Goal: Information Seeking & Learning: Learn about a topic

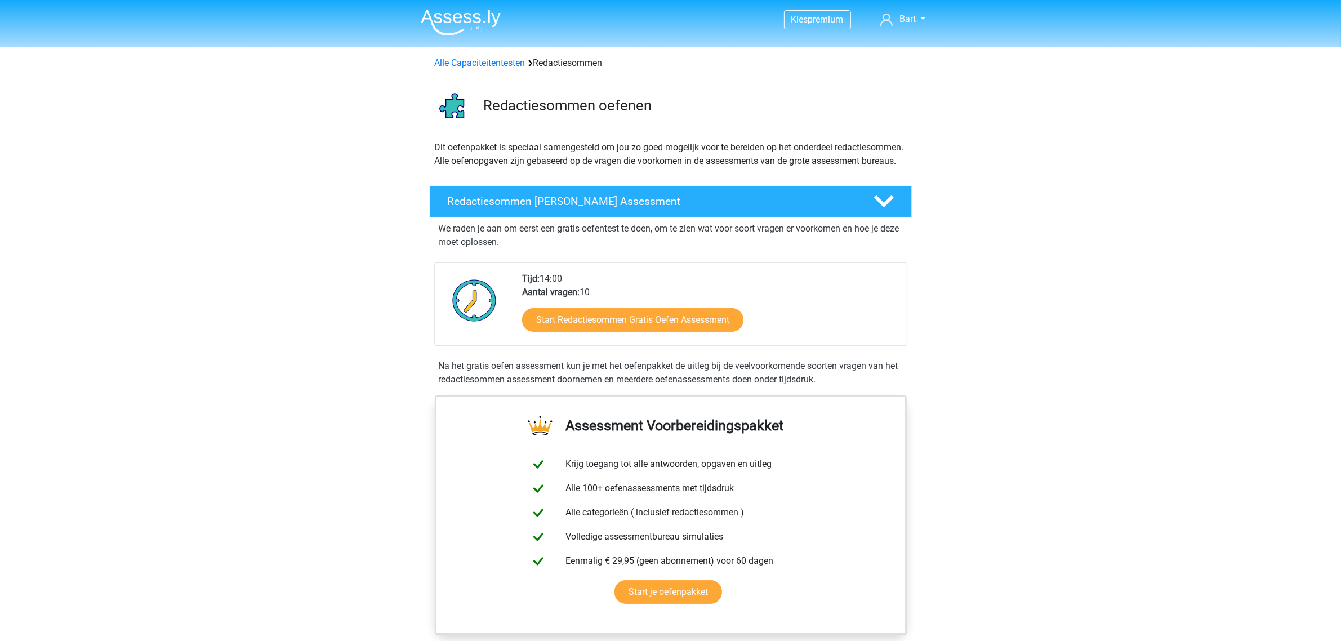
click at [575, 208] on h4 "Redactiesommen Gratis Oefen Assessment" at bounding box center [652, 201] width 408 height 13
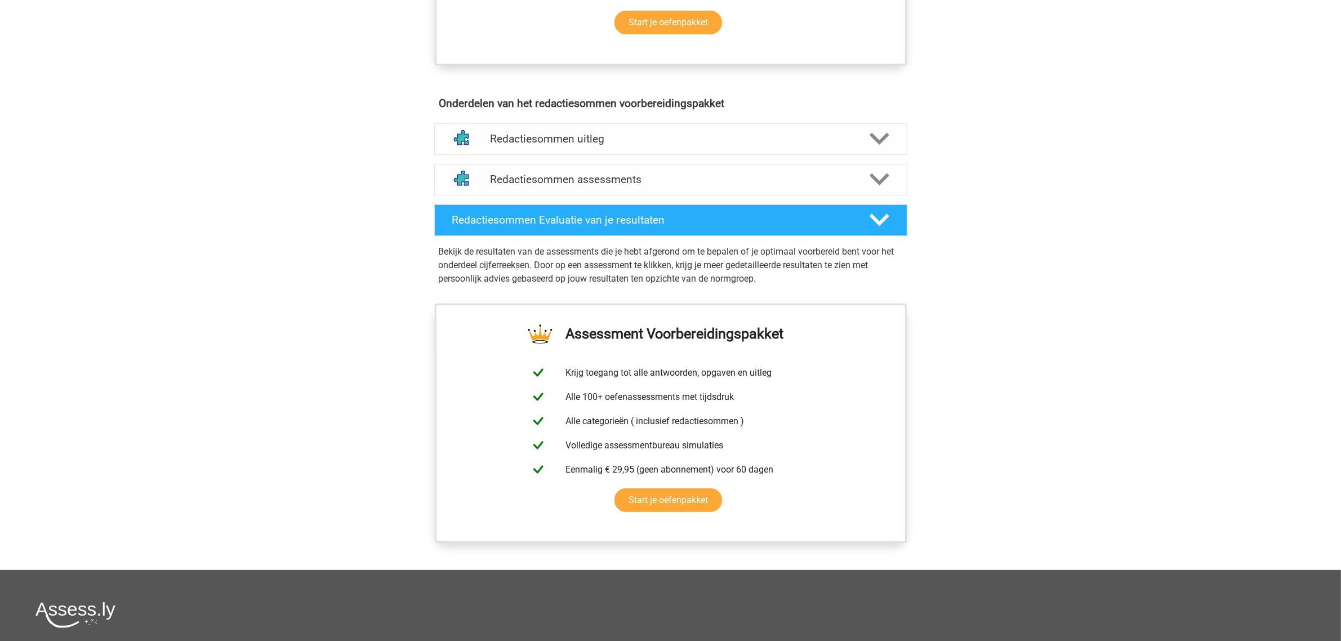
scroll to position [352, 0]
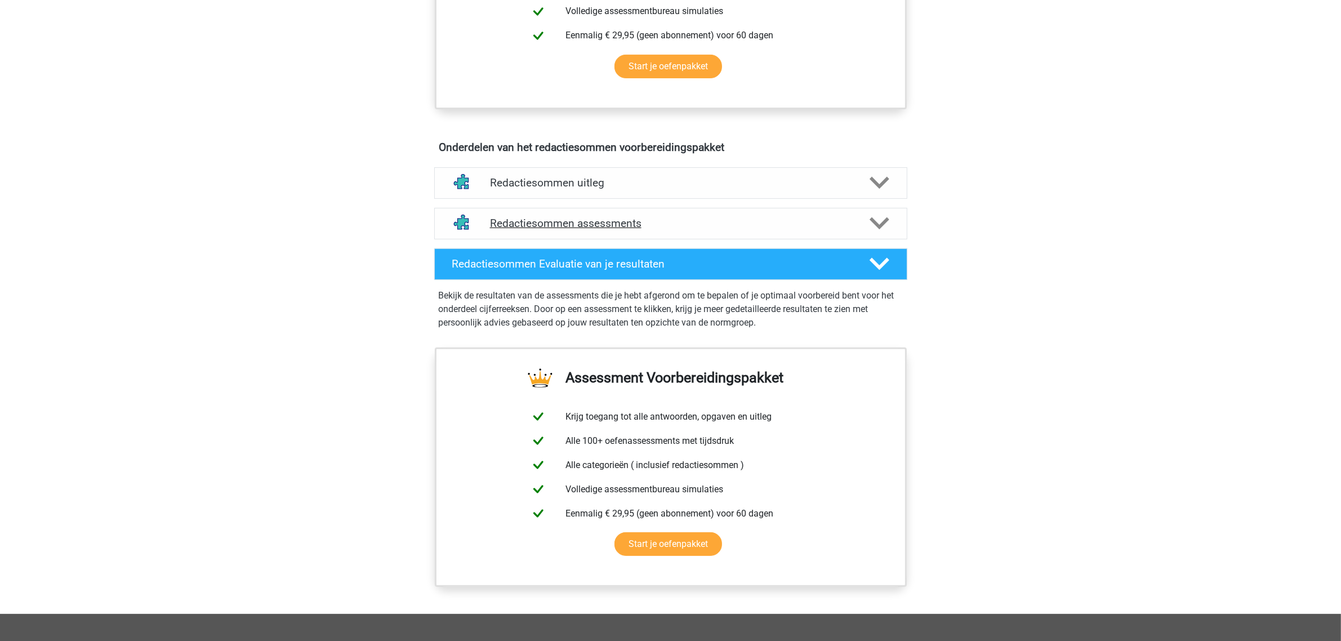
click at [876, 233] on icon at bounding box center [879, 223] width 20 height 20
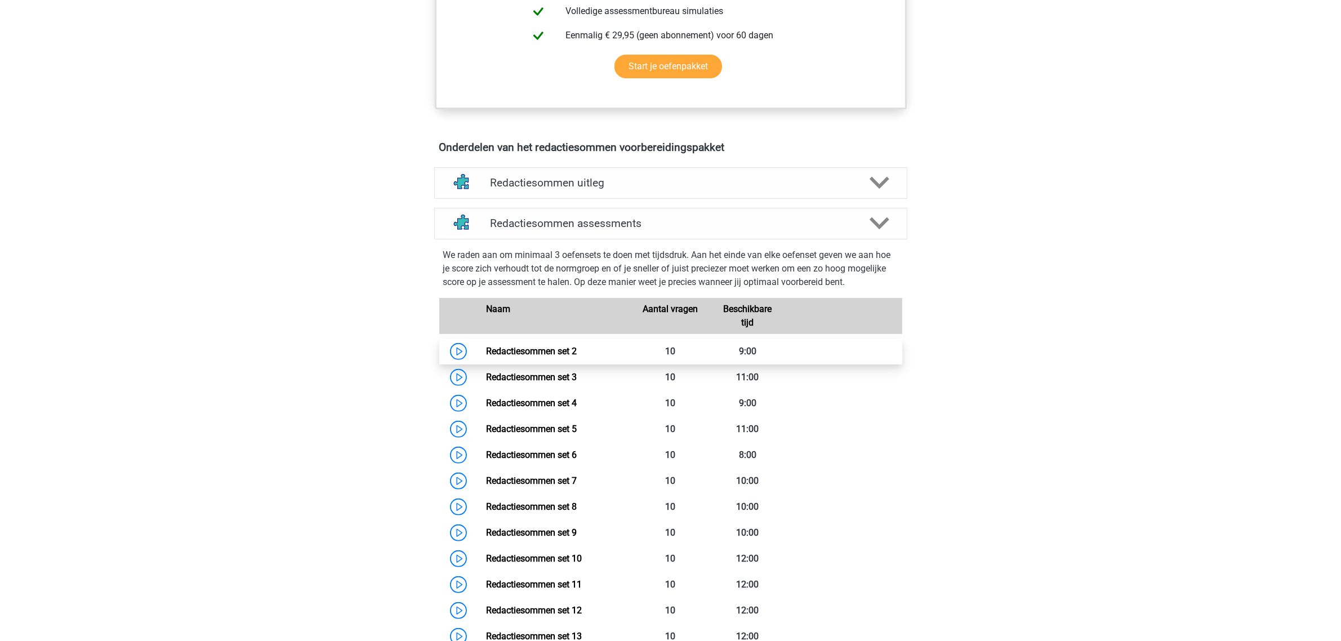
click at [536, 356] on link "Redactiesommen set 2" at bounding box center [531, 351] width 91 height 11
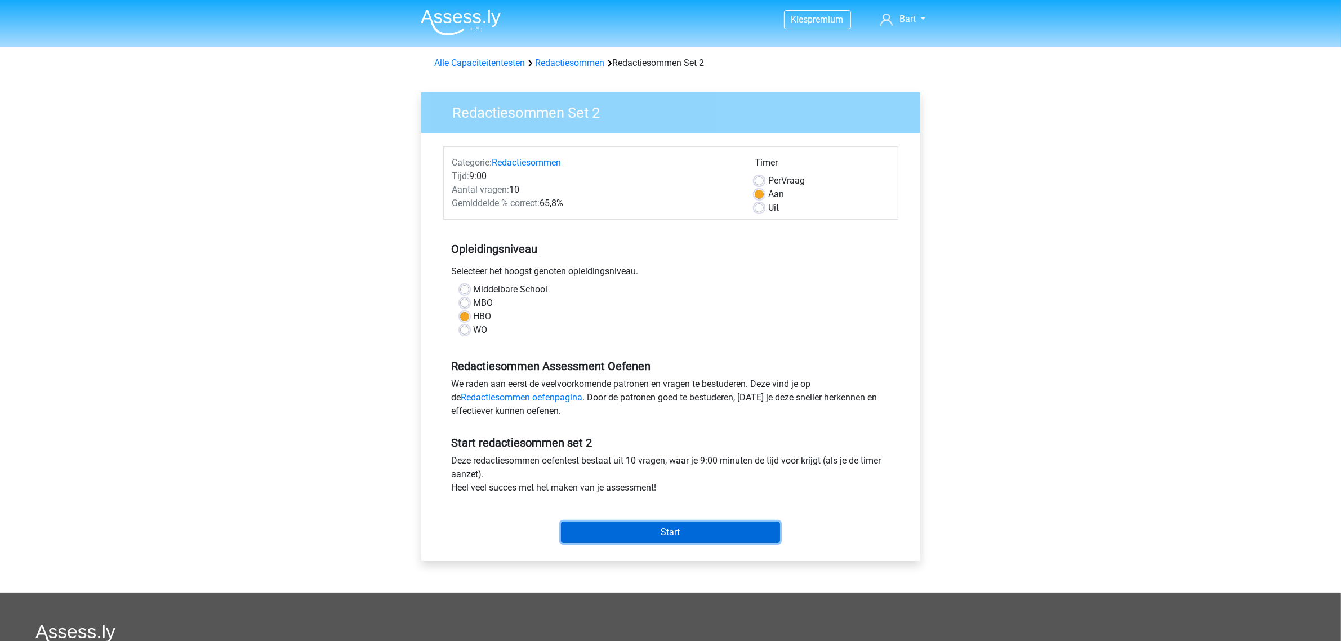
click at [679, 533] on input "Start" at bounding box center [670, 531] width 219 height 21
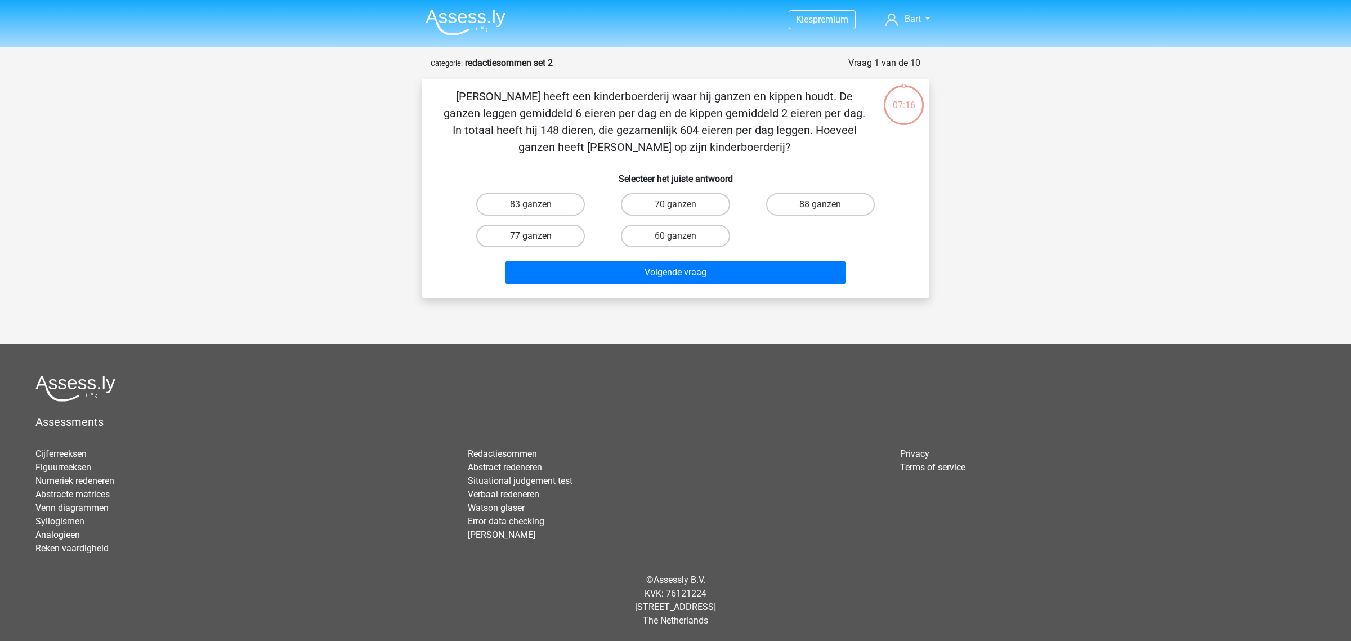
click at [502, 234] on label "77 ganzen" at bounding box center [530, 236] width 109 height 23
click at [531, 236] on input "77 ganzen" at bounding box center [534, 239] width 7 height 7
radio input "true"
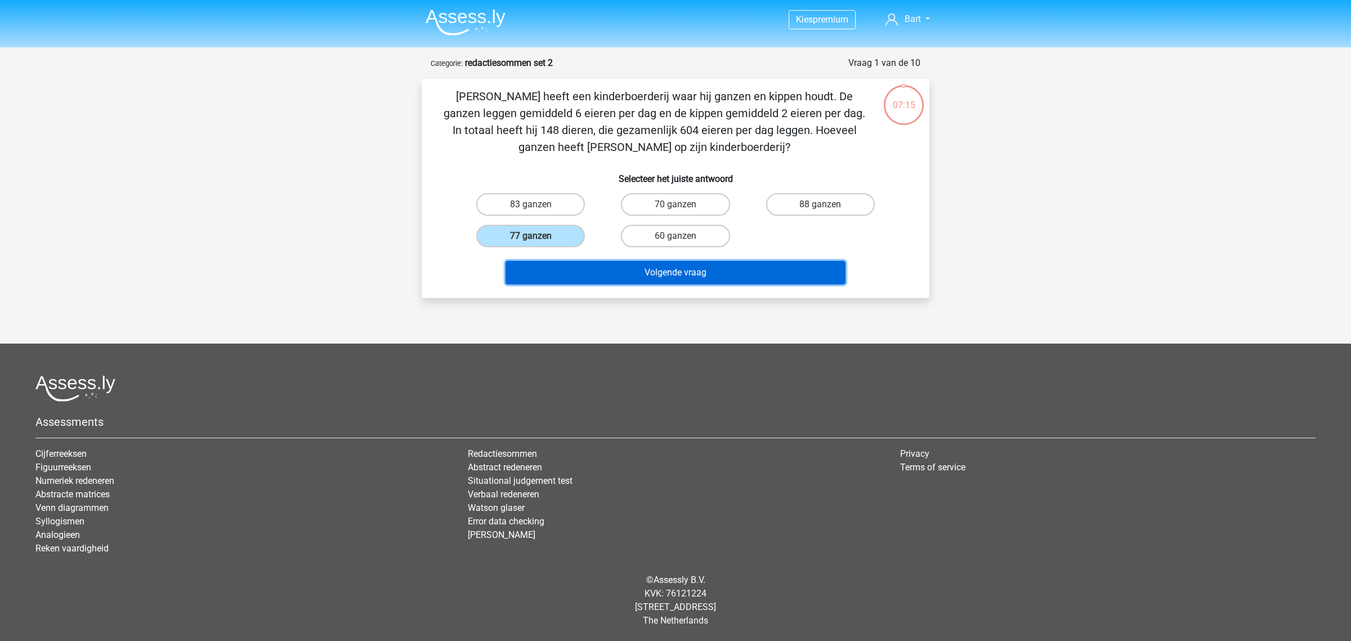
click at [628, 272] on button "Volgende vraag" at bounding box center [676, 273] width 341 height 24
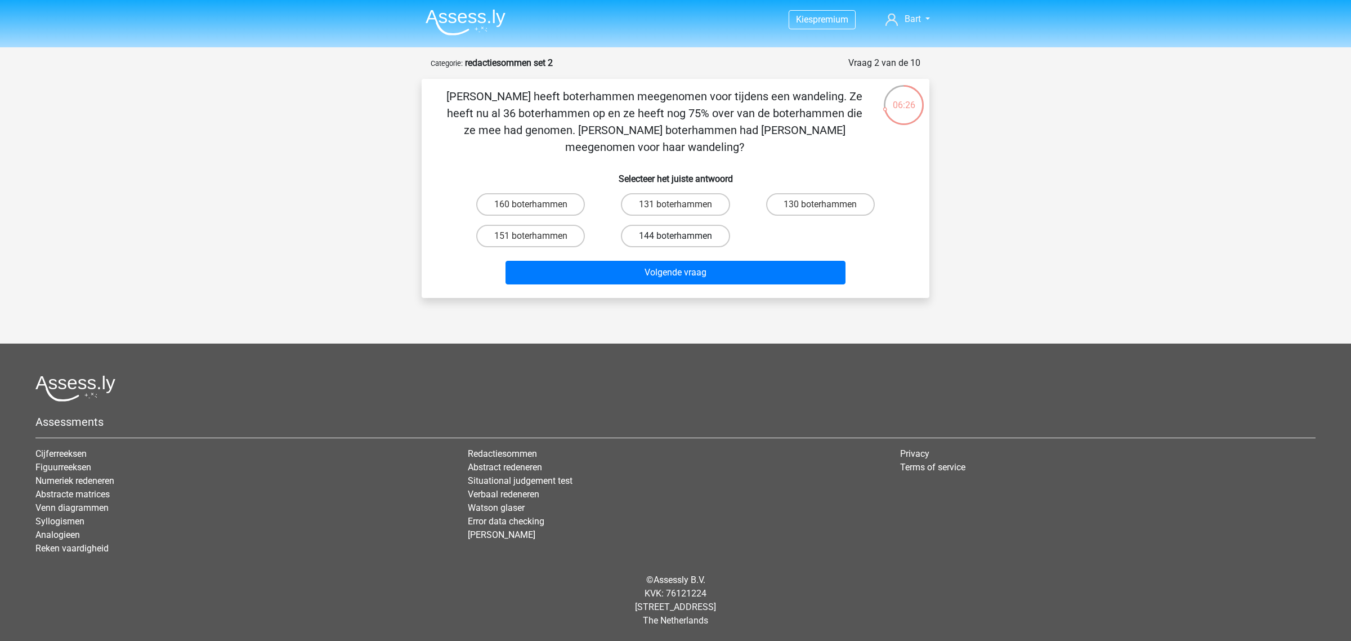
drag, startPoint x: 660, startPoint y: 213, endPoint x: 663, endPoint y: 218, distance: 6.3
click at [660, 225] on label "144 boterhammen" at bounding box center [675, 236] width 109 height 23
click at [676, 236] on input "144 boterhammen" at bounding box center [679, 239] width 7 height 7
radio input "true"
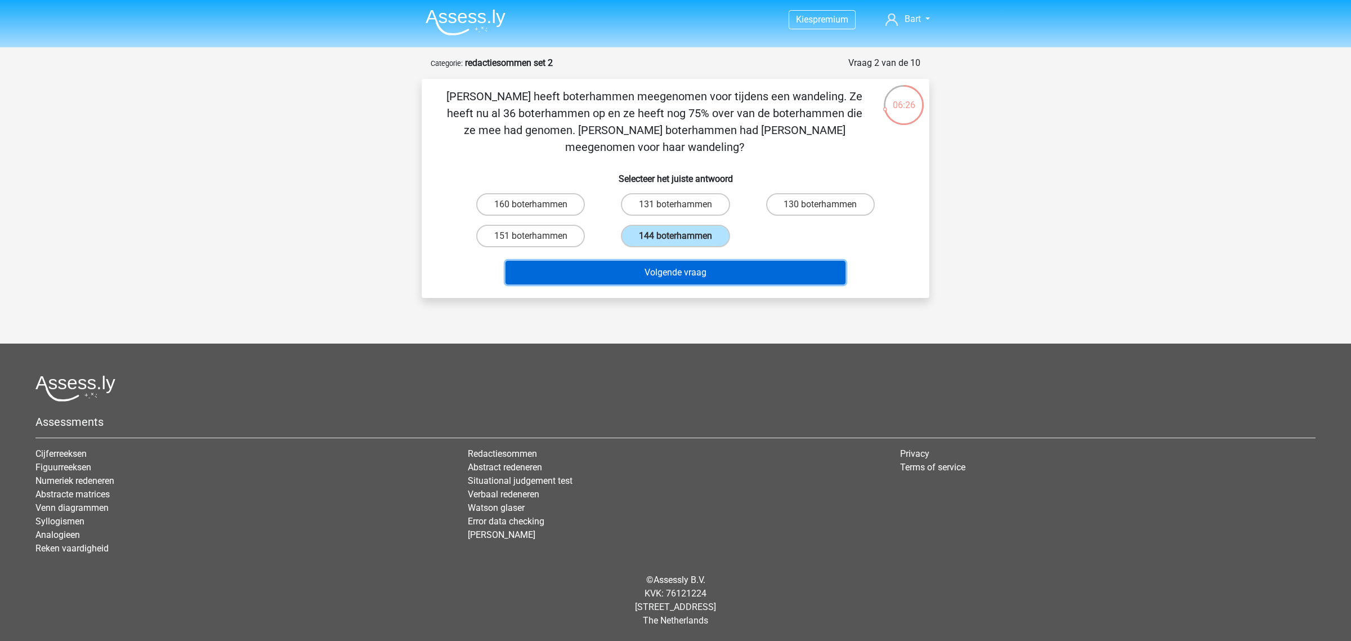
click at [669, 261] on button "Volgende vraag" at bounding box center [676, 273] width 341 height 24
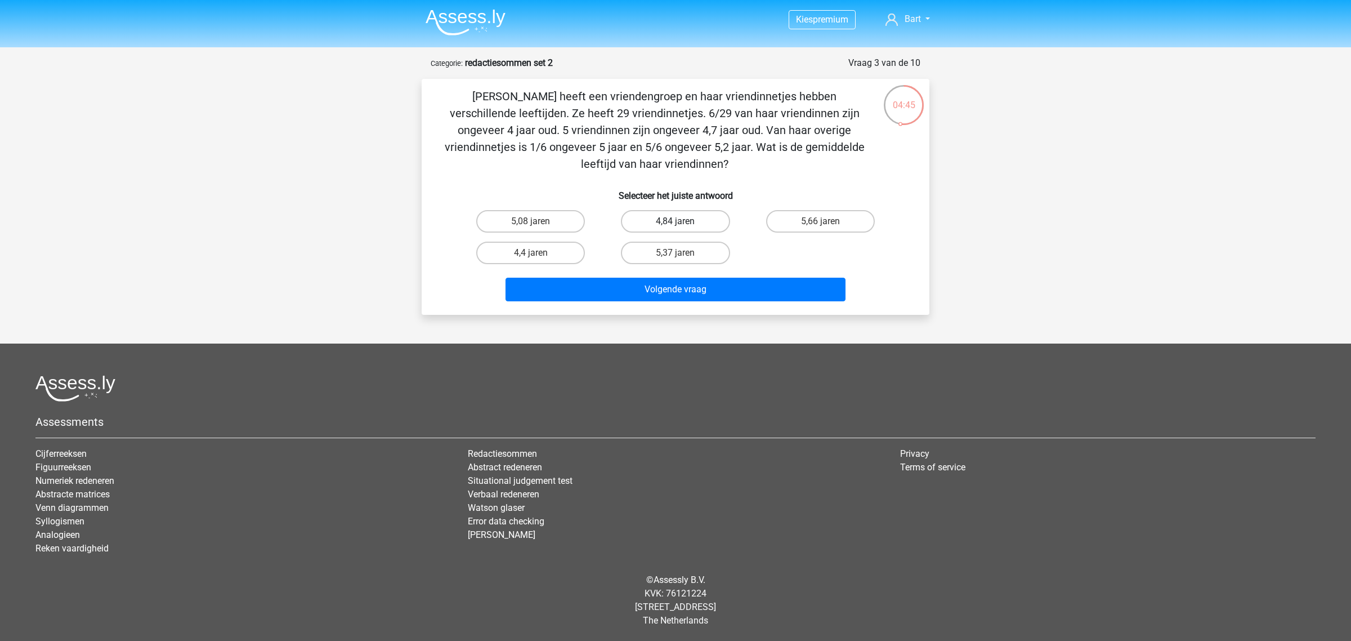
click at [660, 227] on label "4,84 jaren" at bounding box center [675, 221] width 109 height 23
click at [676, 227] on input "4,84 jaren" at bounding box center [679, 224] width 7 height 7
radio input "true"
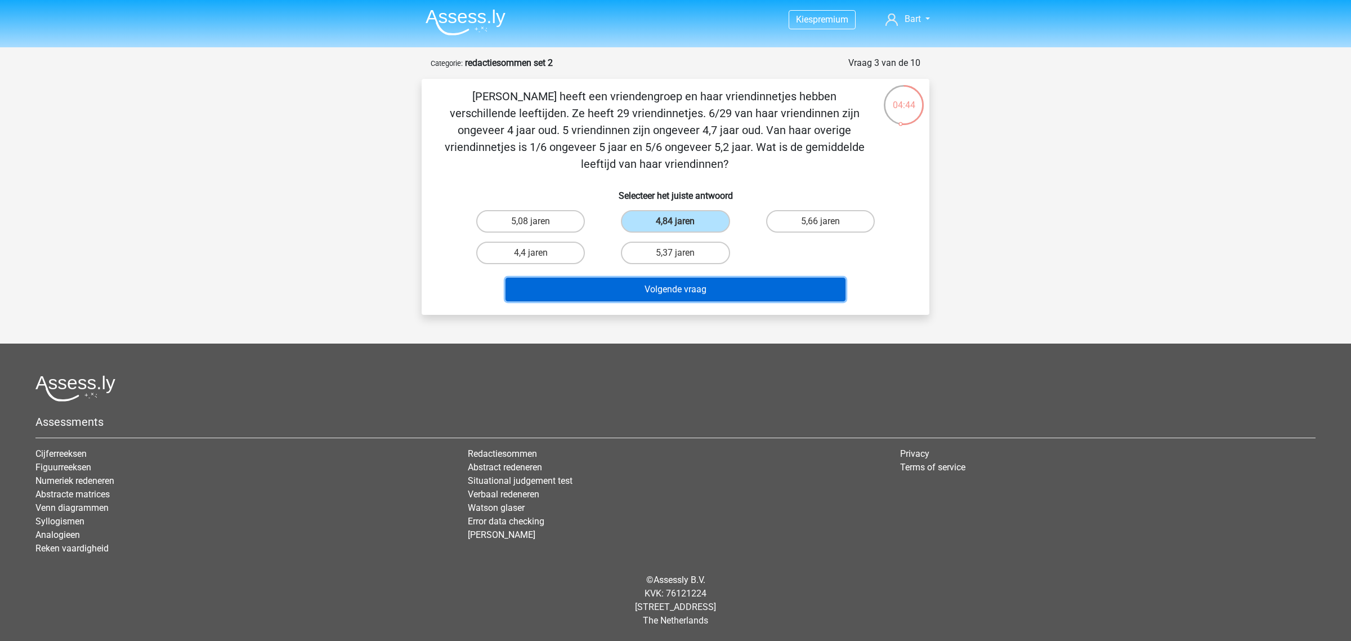
click at [668, 283] on button "Volgende vraag" at bounding box center [676, 290] width 341 height 24
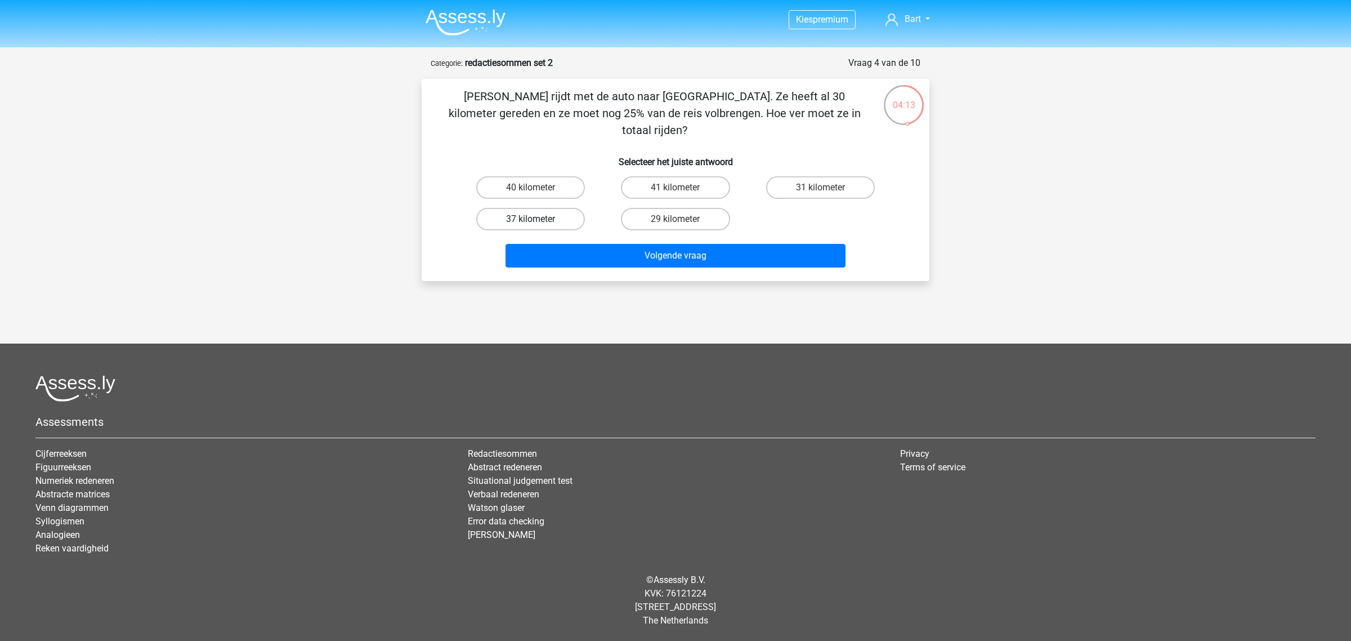
click at [543, 208] on label "37 kilometer" at bounding box center [530, 219] width 109 height 23
click at [538, 219] on input "37 kilometer" at bounding box center [534, 222] width 7 height 7
radio input "true"
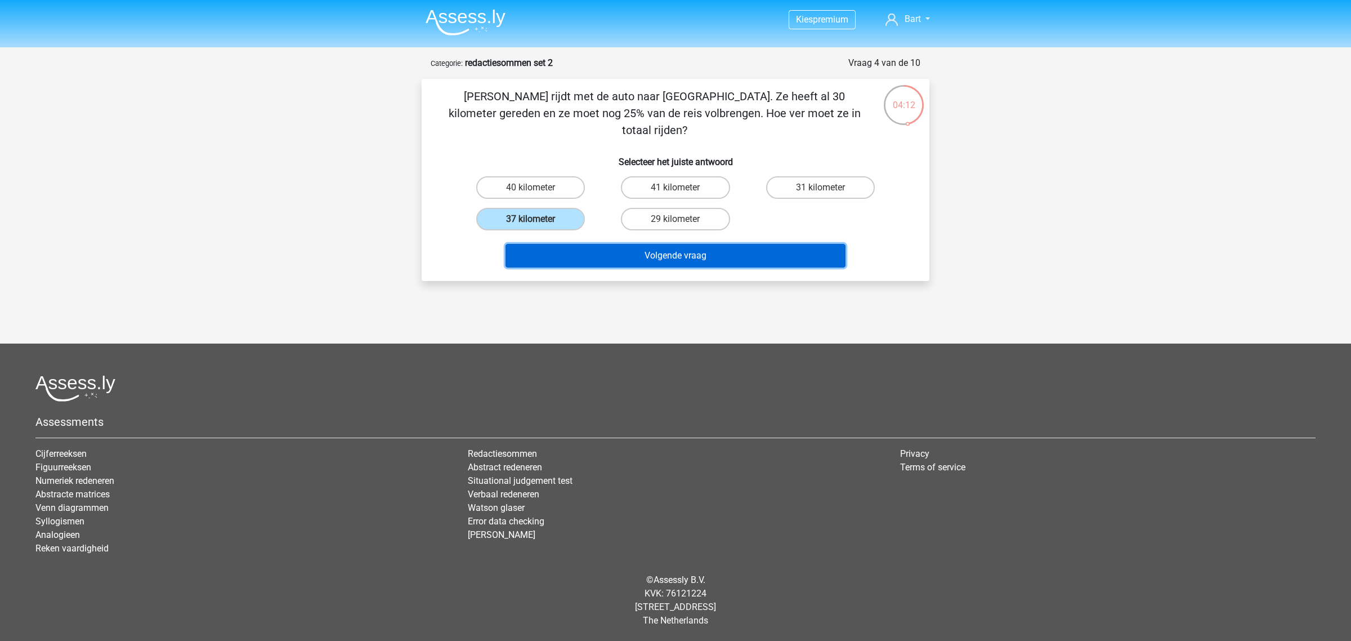
click at [637, 244] on button "Volgende vraag" at bounding box center [676, 256] width 341 height 24
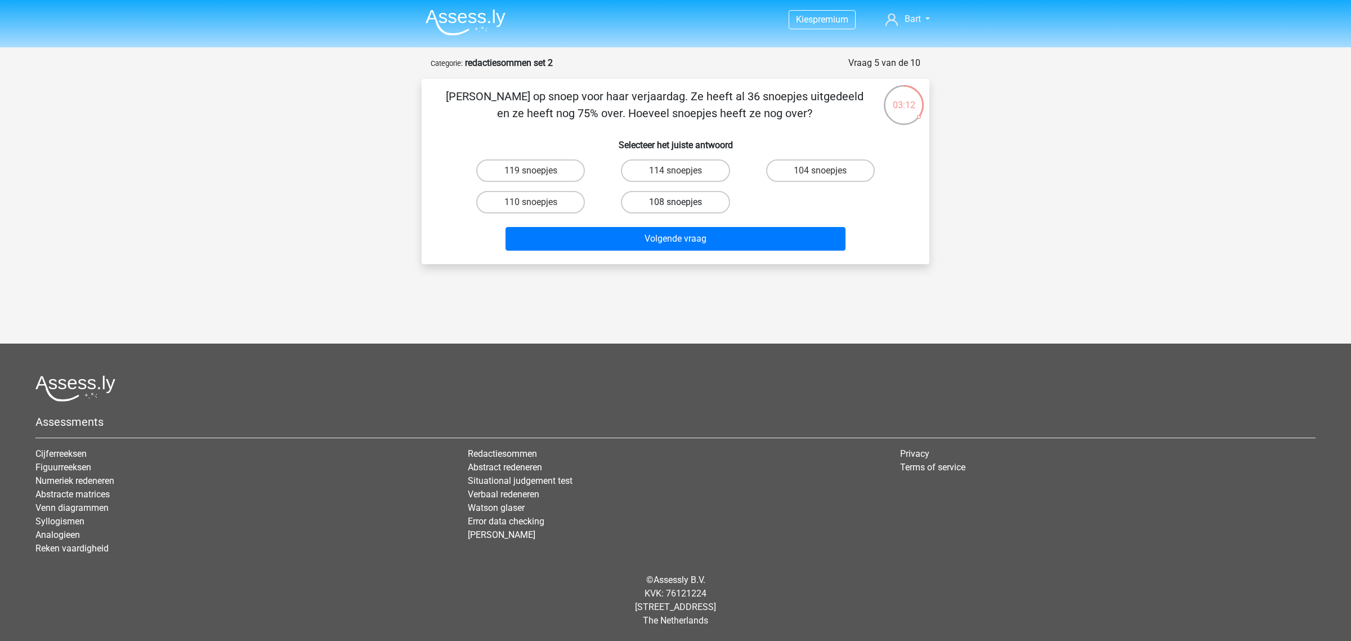
click at [685, 200] on label "108 snoepjes" at bounding box center [675, 202] width 109 height 23
click at [683, 202] on input "108 snoepjes" at bounding box center [679, 205] width 7 height 7
radio input "true"
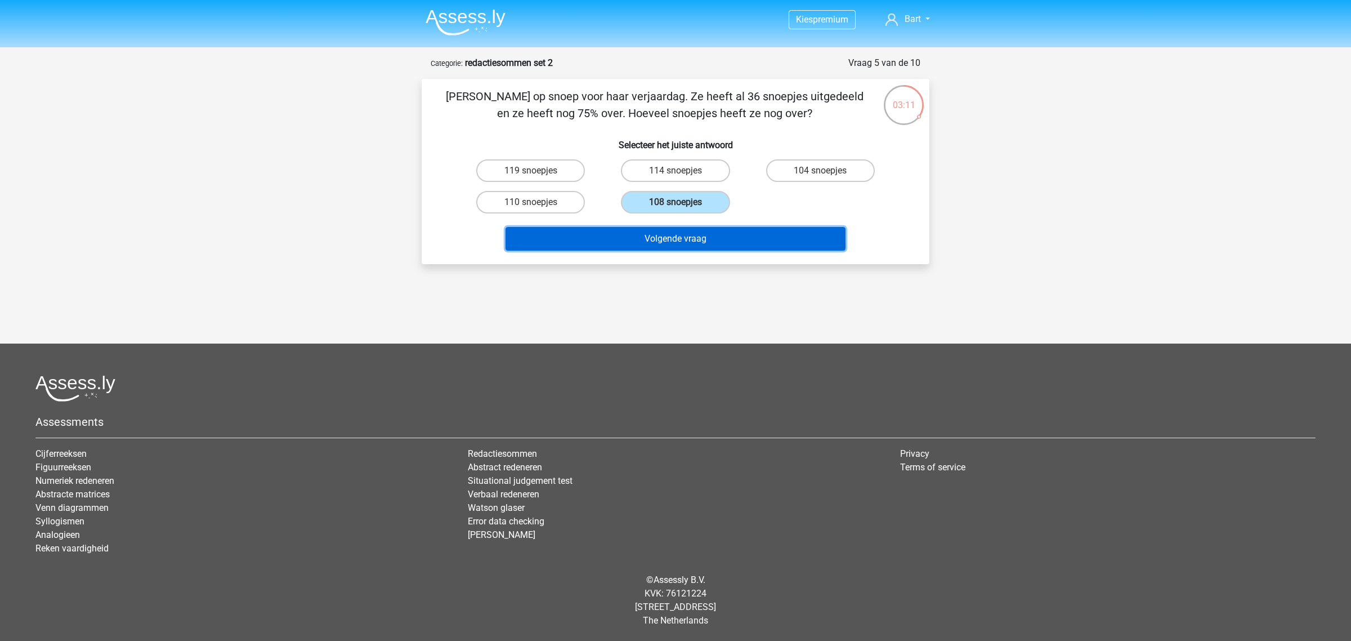
click at [693, 231] on button "Volgende vraag" at bounding box center [676, 239] width 341 height 24
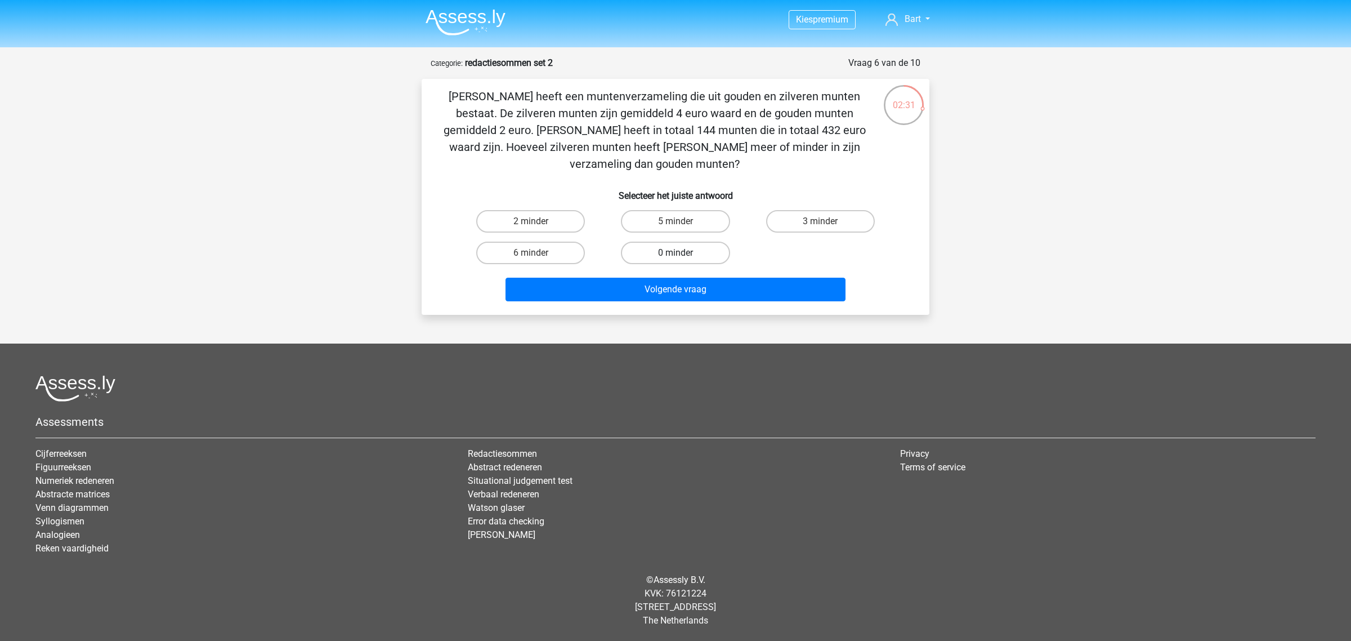
click at [665, 242] on label "0 minder" at bounding box center [675, 253] width 109 height 23
click at [676, 253] on input "0 minder" at bounding box center [679, 256] width 7 height 7
radio input "true"
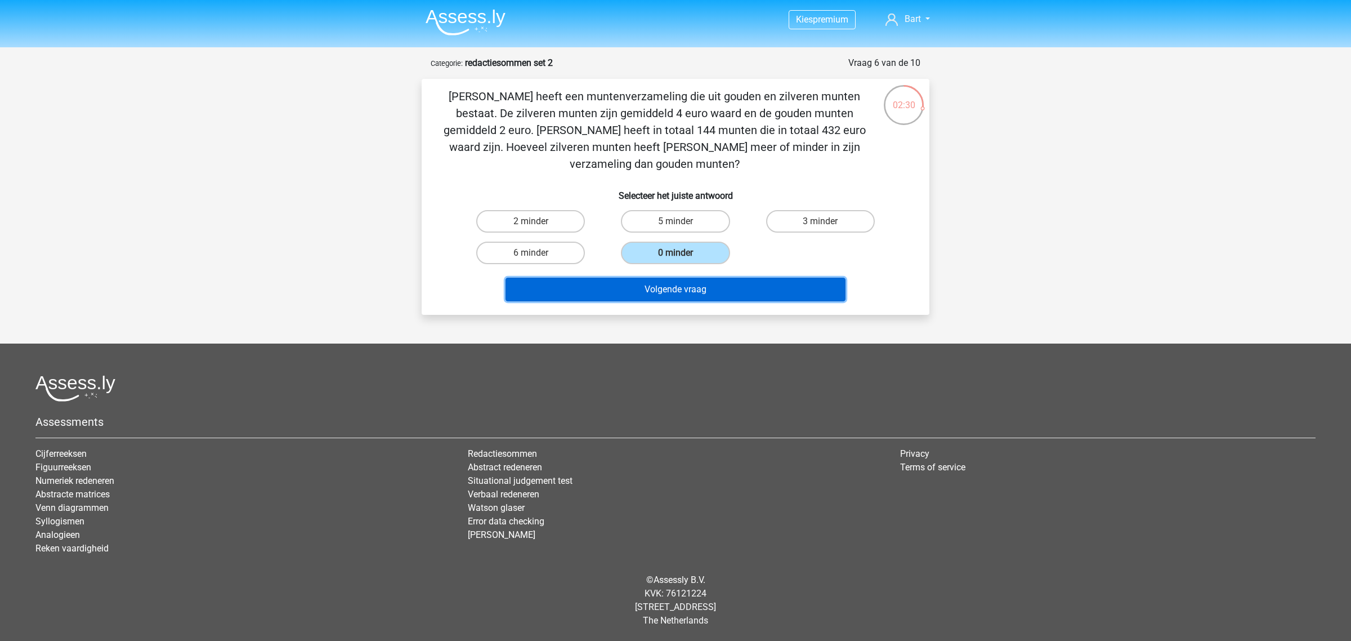
click at [691, 278] on button "Volgende vraag" at bounding box center [676, 290] width 341 height 24
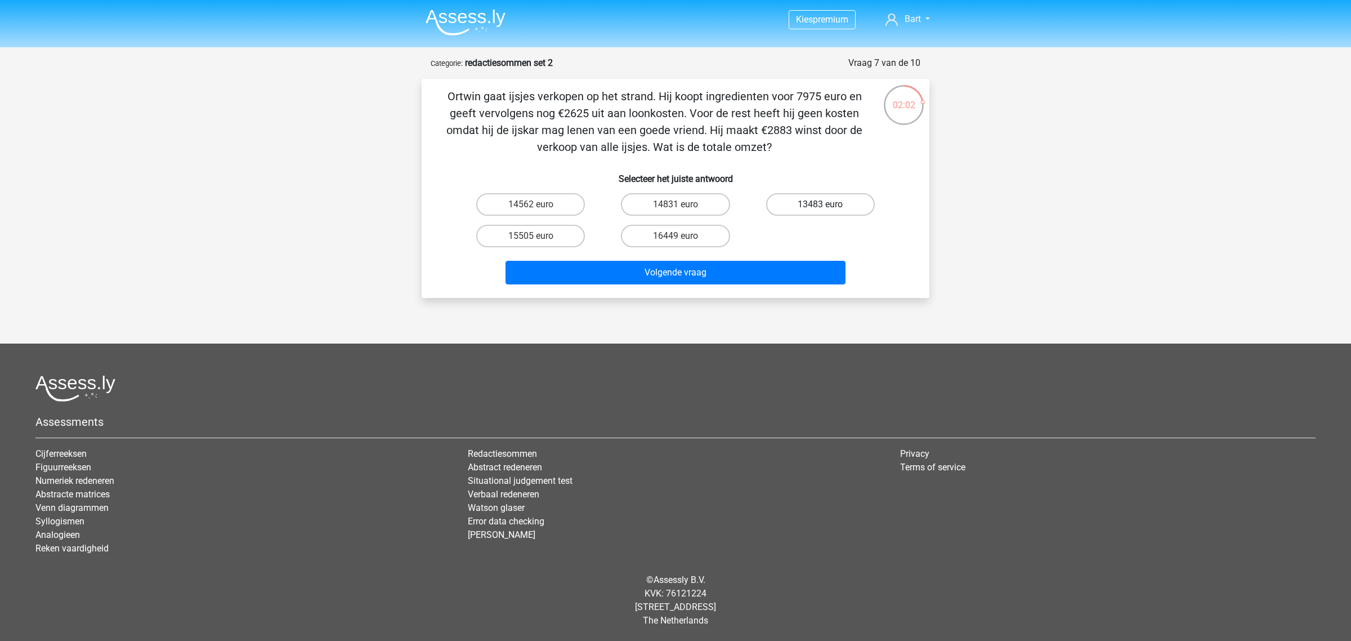
click at [791, 203] on label "13483 euro" at bounding box center [820, 204] width 109 height 23
click at [820, 204] on input "13483 euro" at bounding box center [823, 207] width 7 height 7
radio input "true"
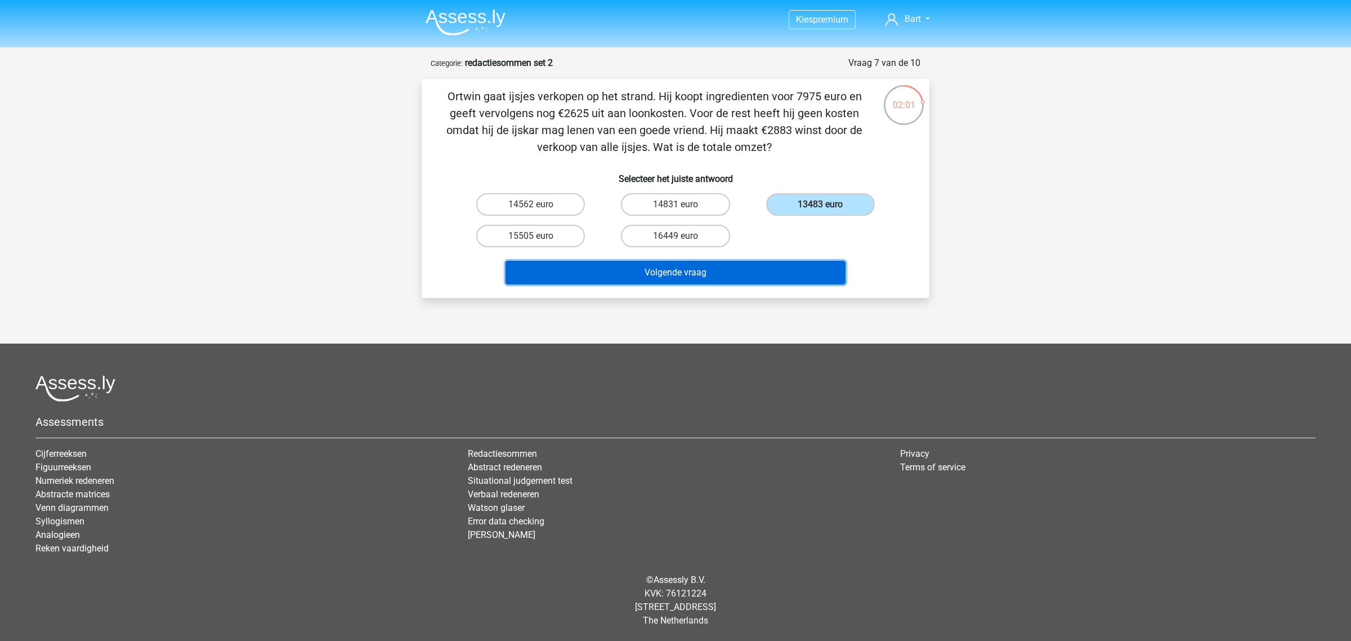
click at [713, 269] on button "Volgende vraag" at bounding box center [676, 273] width 341 height 24
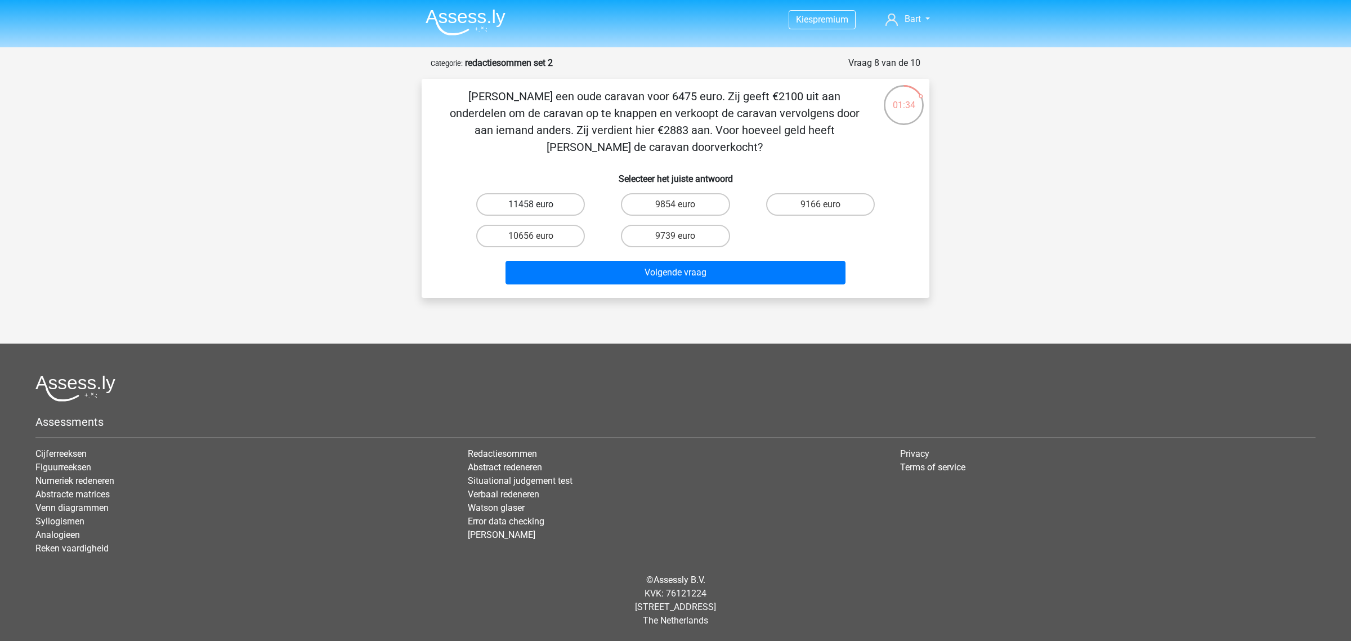
click at [521, 202] on label "11458 euro" at bounding box center [530, 204] width 109 height 23
click at [531, 204] on input "11458 euro" at bounding box center [534, 207] width 7 height 7
radio input "true"
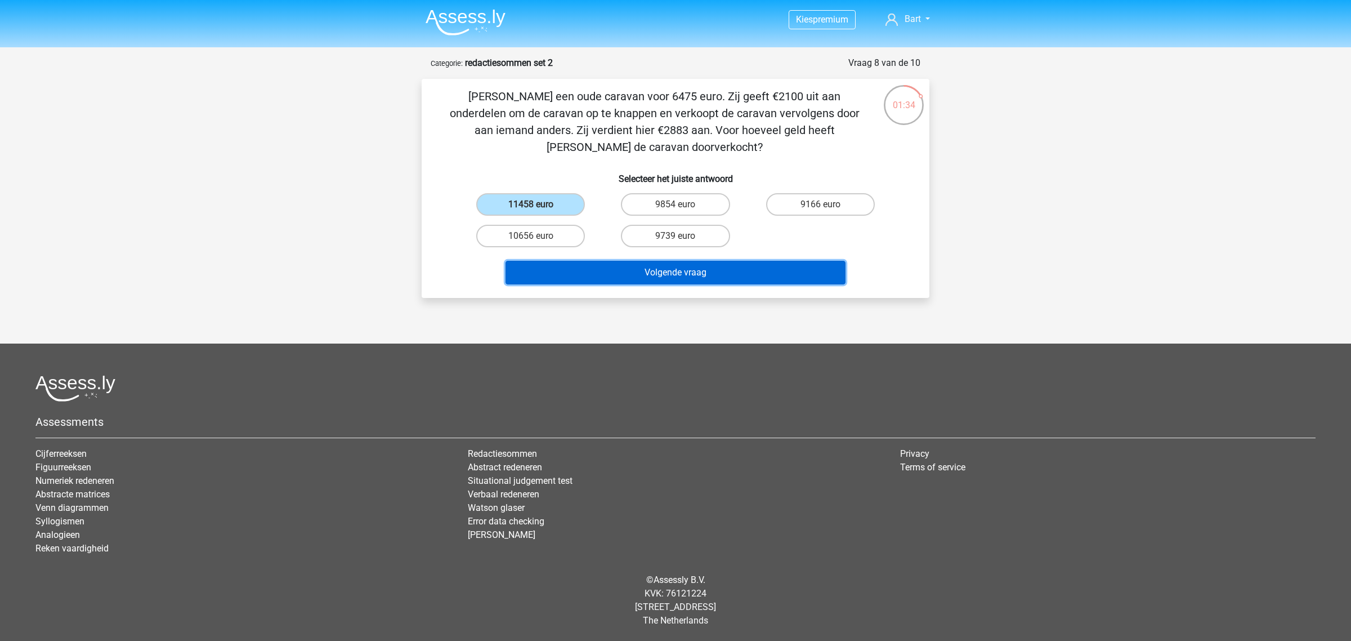
click at [637, 276] on button "Volgende vraag" at bounding box center [676, 273] width 341 height 24
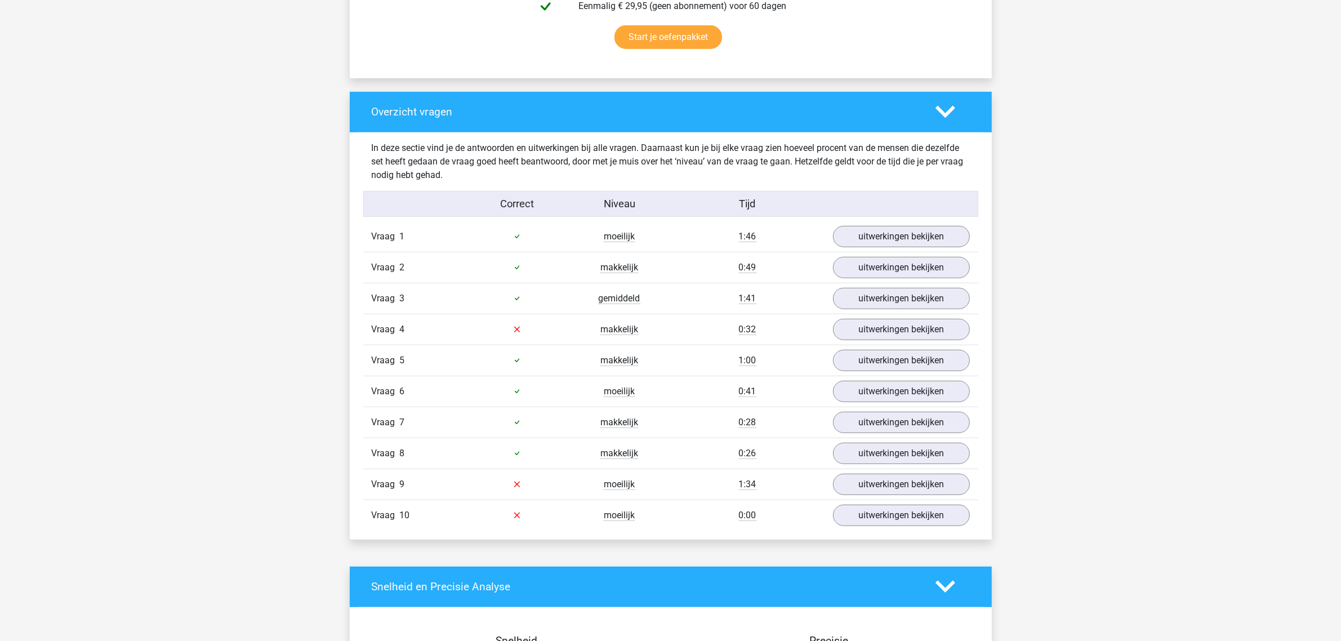
scroll to position [774, 0]
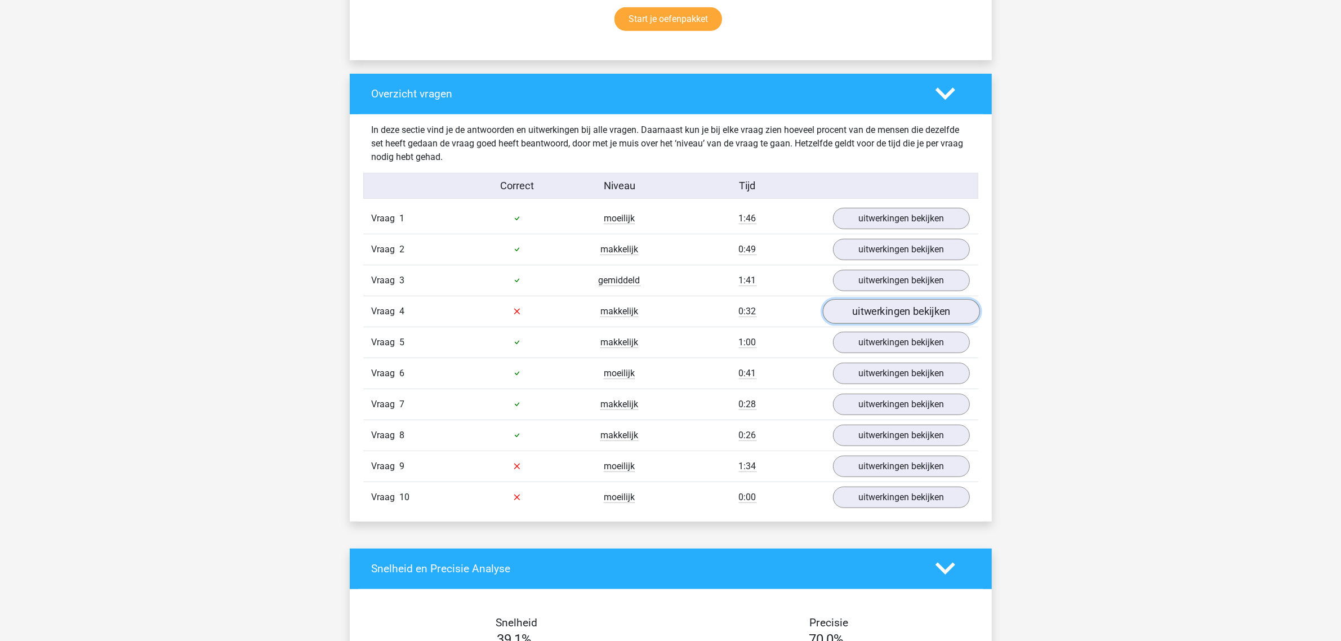
click at [870, 314] on link "uitwerkingen bekijken" at bounding box center [900, 311] width 157 height 25
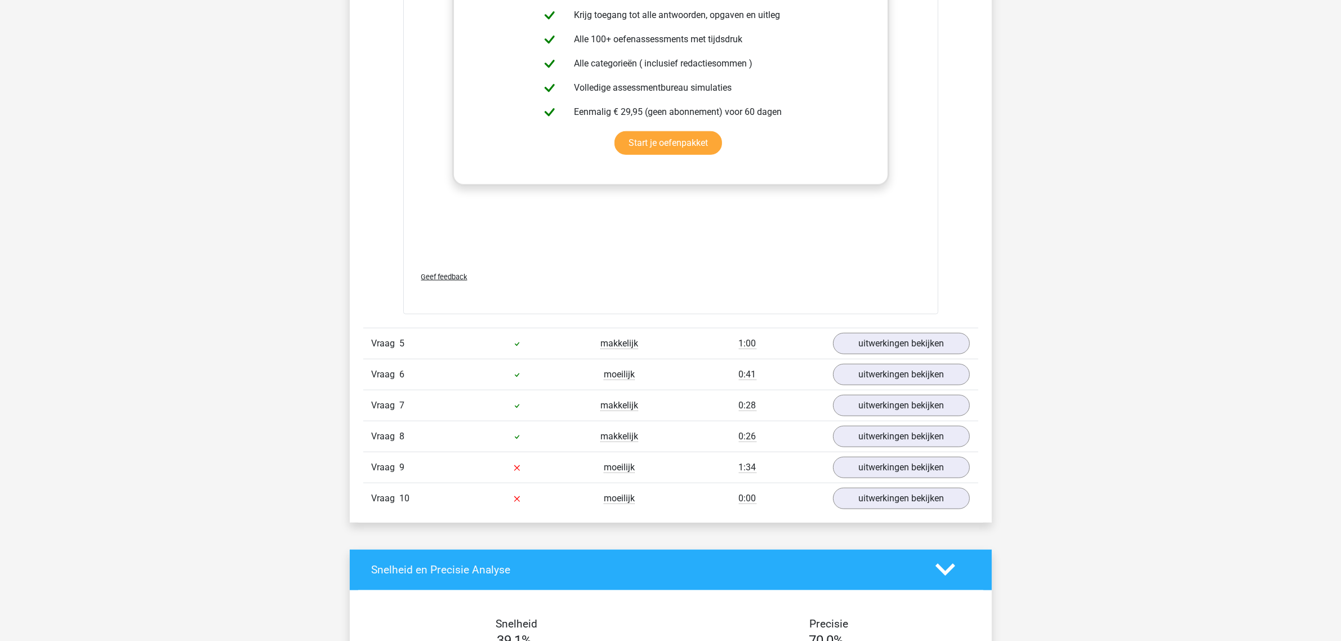
scroll to position [1548, 0]
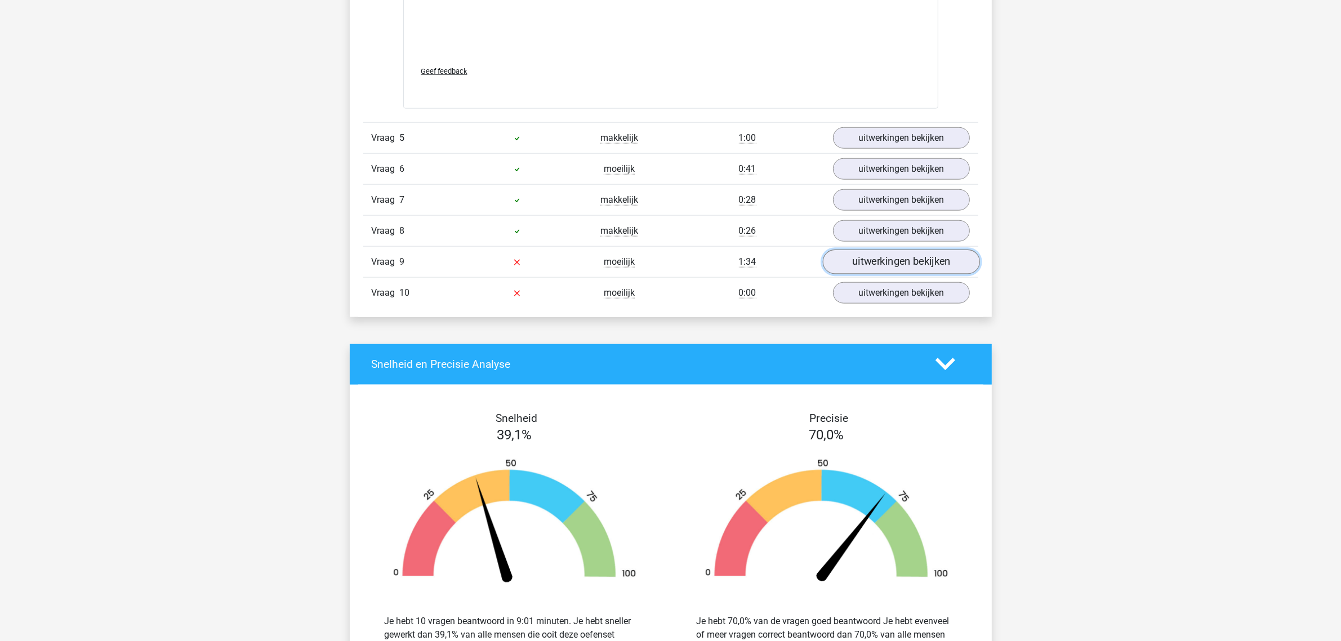
click at [877, 268] on link "uitwerkingen bekijken" at bounding box center [900, 261] width 157 height 25
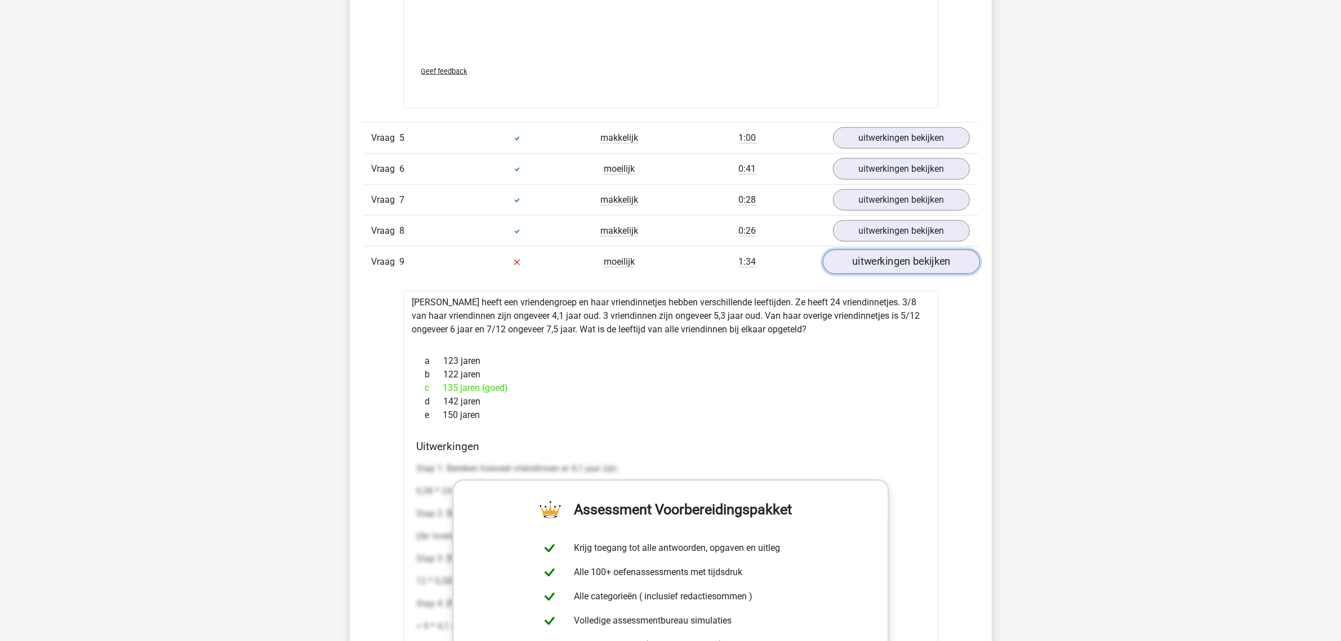
click at [863, 260] on link "uitwerkingen bekijken" at bounding box center [900, 261] width 157 height 25
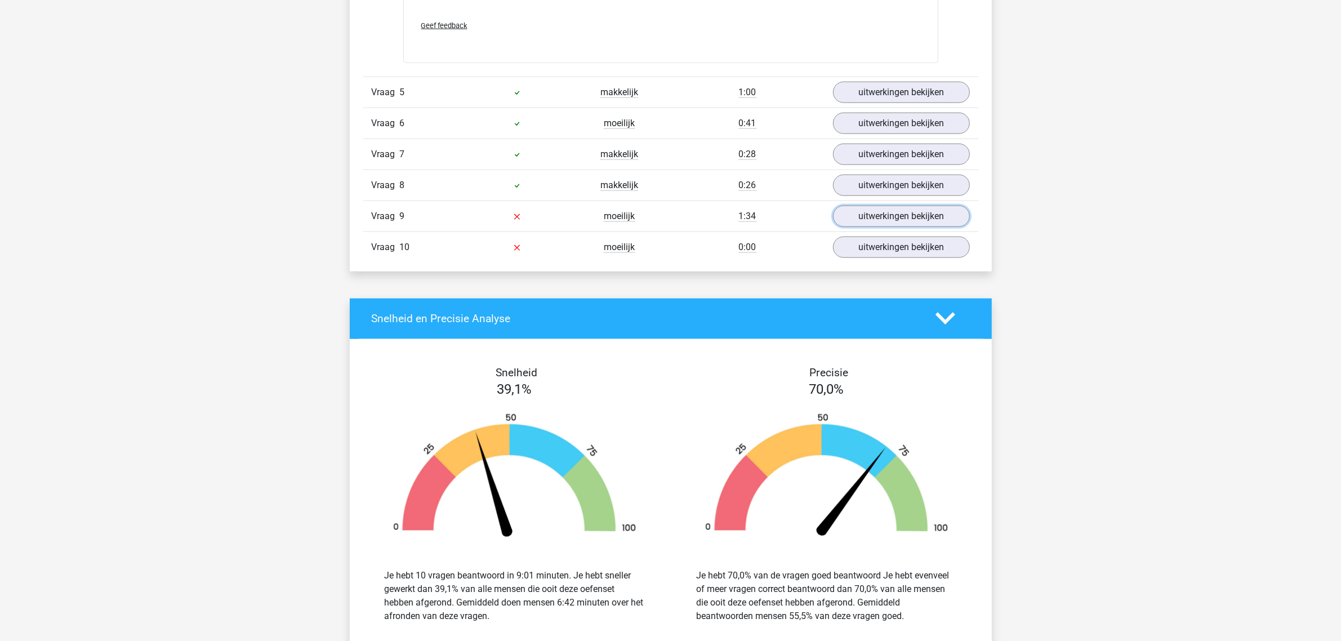
scroll to position [1619, 0]
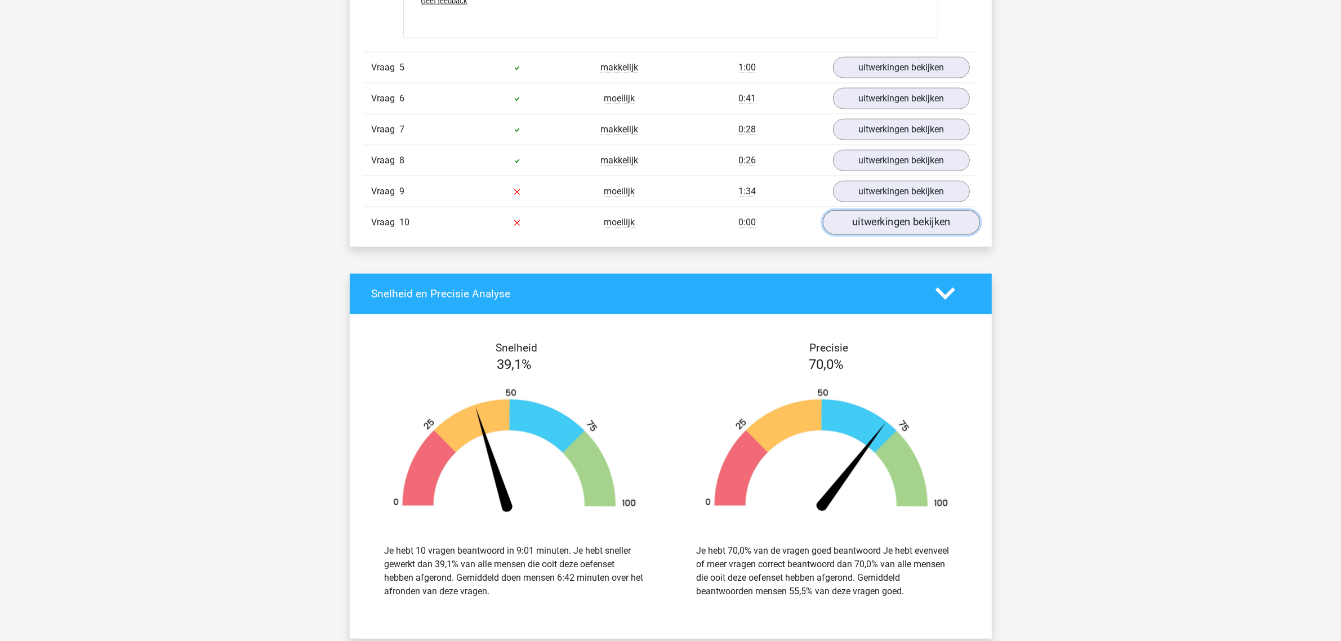
click at [874, 225] on link "uitwerkingen bekijken" at bounding box center [900, 222] width 157 height 25
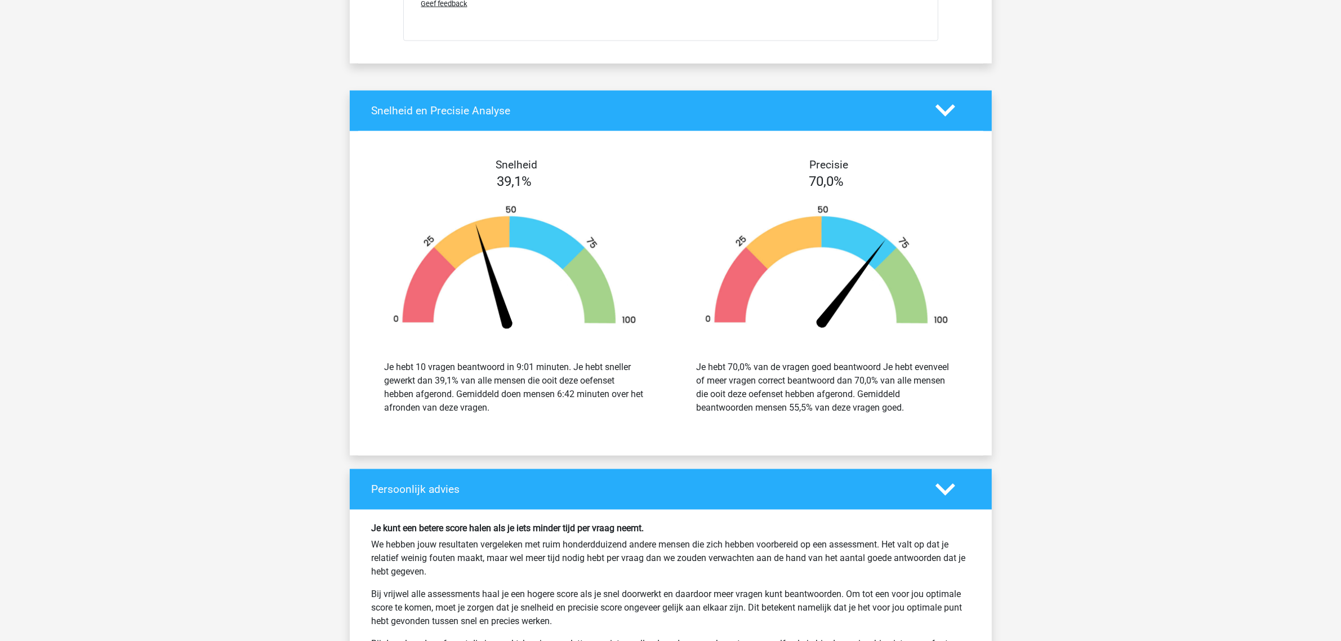
scroll to position [2393, 0]
